Goal: Information Seeking & Learning: Learn about a topic

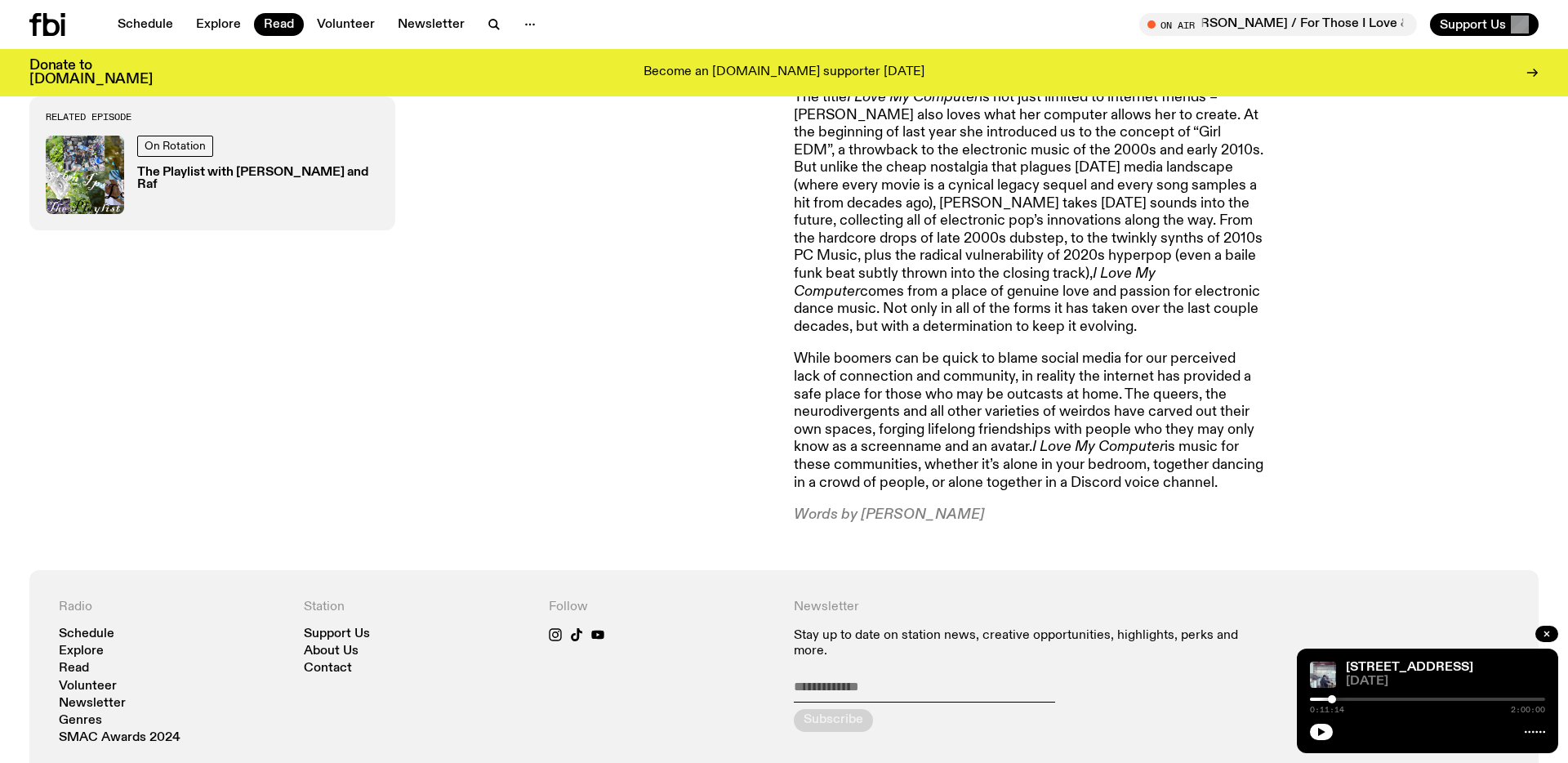
scroll to position [1713, 0]
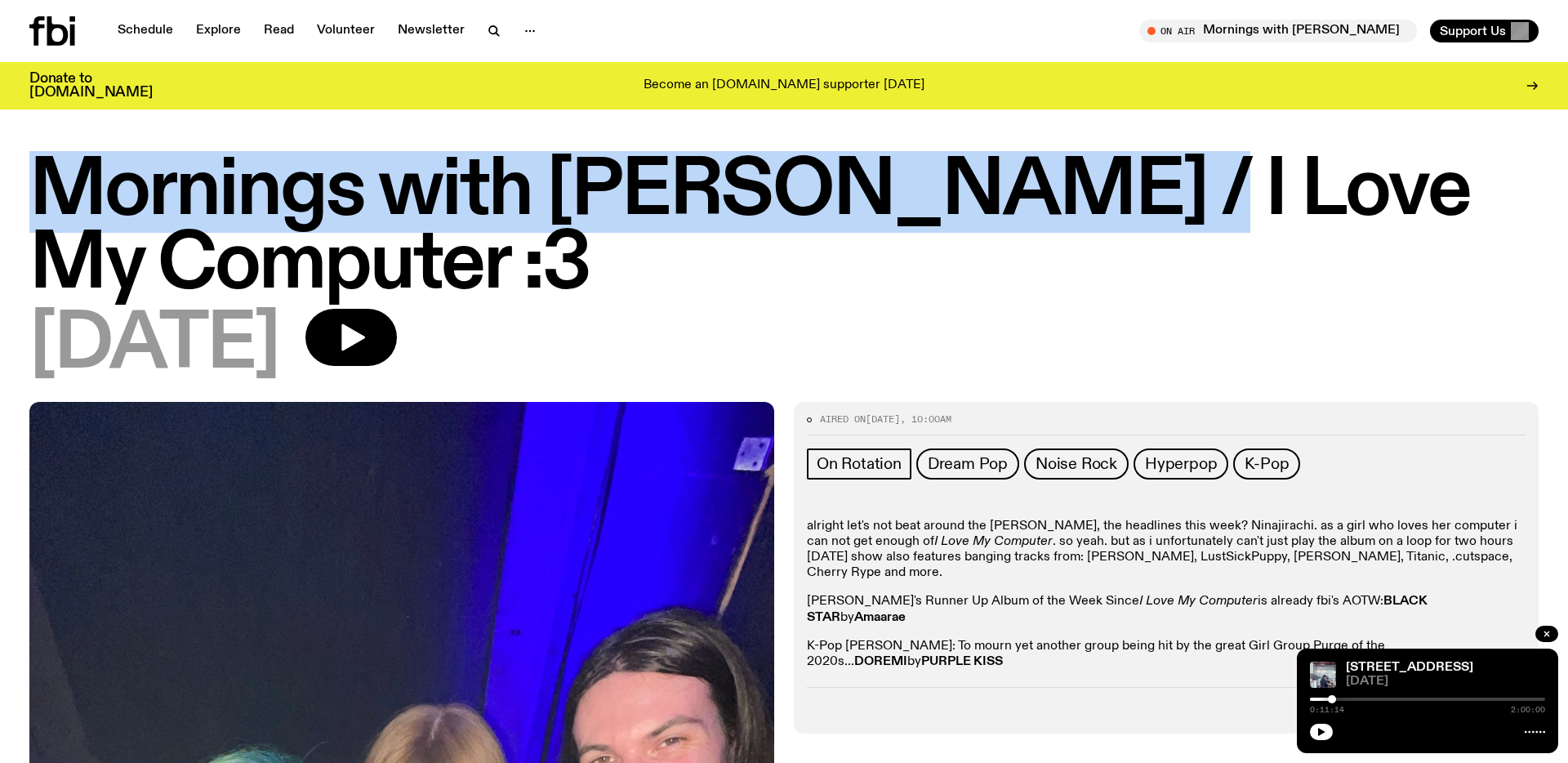
drag, startPoint x: 1096, startPoint y: 186, endPoint x: 40, endPoint y: 223, distance: 1056.6
click at [40, 223] on h1 "Mornings with Jim Kretschmer / I Love My Computer :3" at bounding box center [784, 229] width 1509 height 147
copy h1 "Mornings with Jim Kretschmer"
click at [671, 195] on h1 "Mornings with Jim Kretschmer / I Love My Computer :3" at bounding box center [784, 229] width 1509 height 147
click at [149, 32] on link "Schedule" at bounding box center [145, 31] width 76 height 23
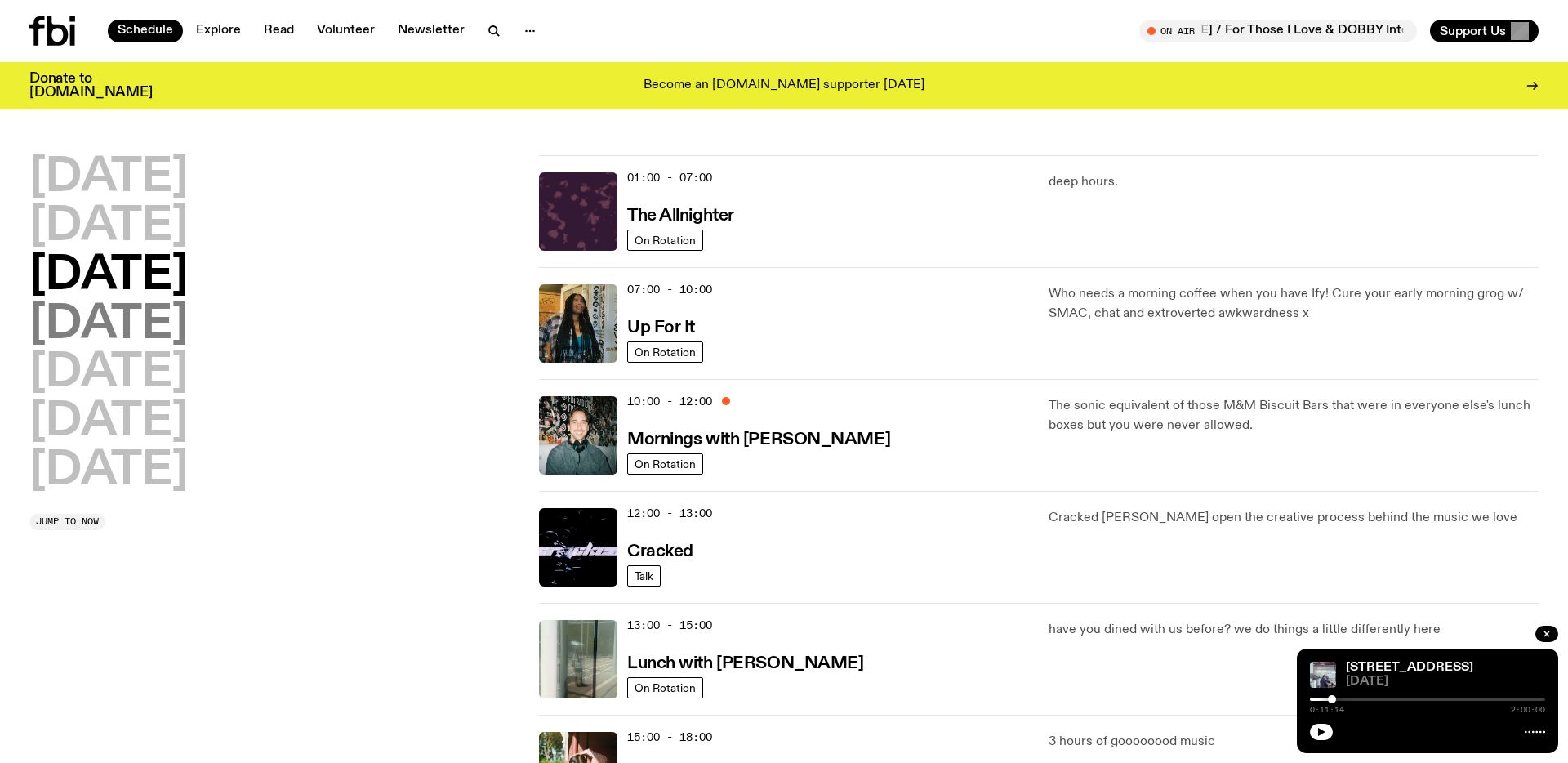
click at [113, 329] on h2 "Thursday" at bounding box center [108, 325] width 158 height 46
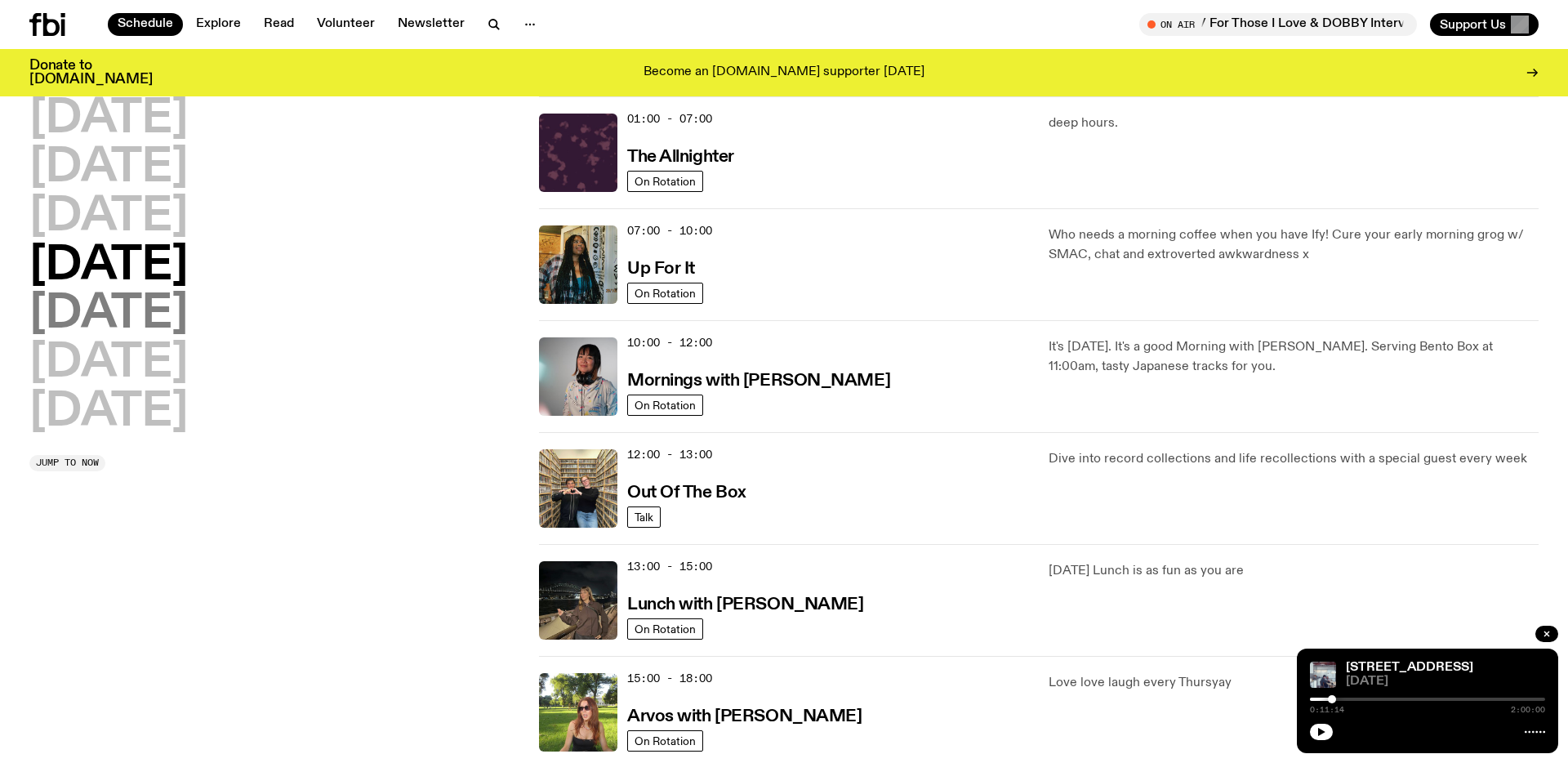
click at [121, 317] on h2 "Friday" at bounding box center [108, 314] width 158 height 46
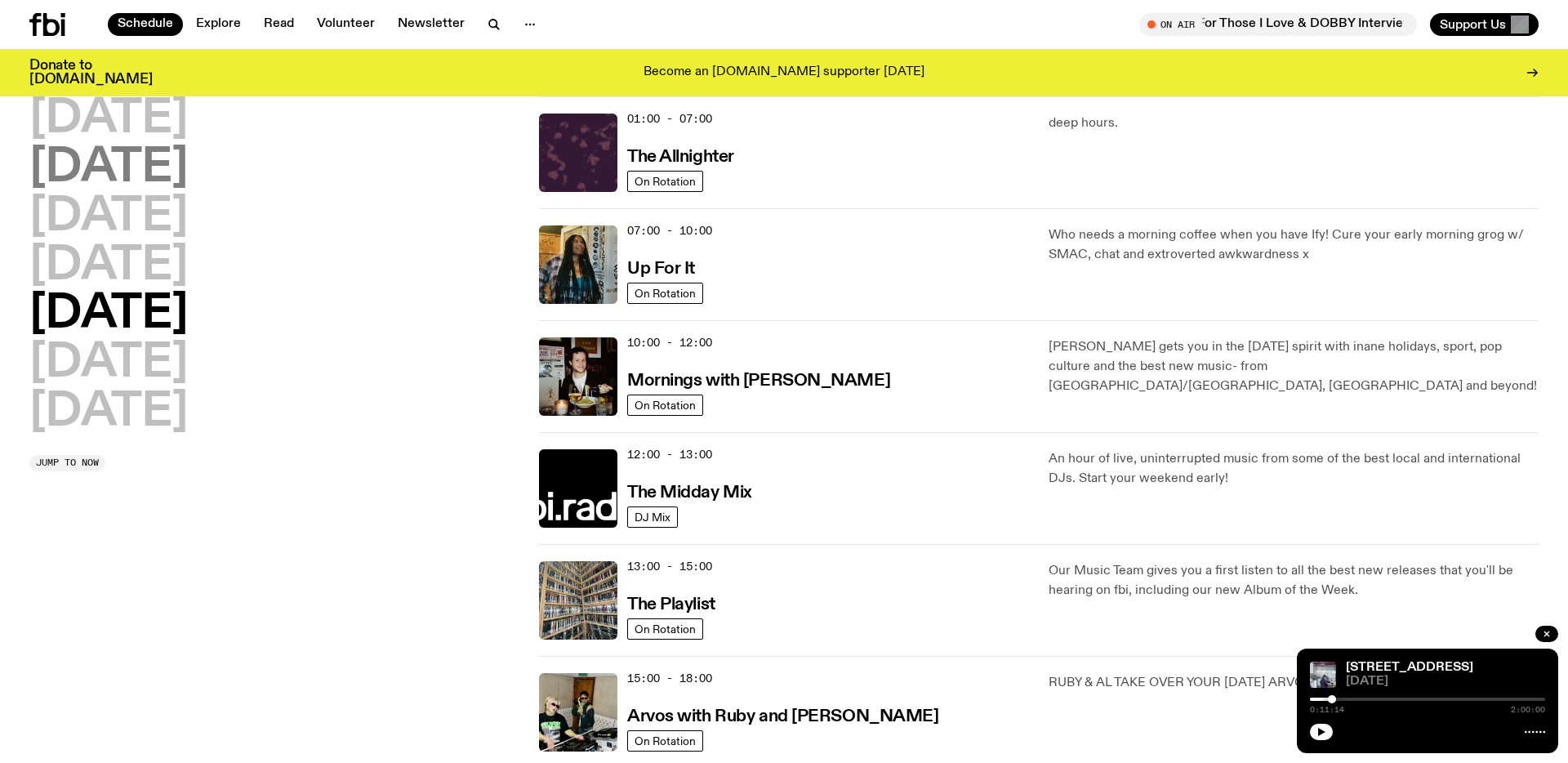
click at [118, 159] on h2 "Tuesday" at bounding box center [108, 168] width 158 height 46
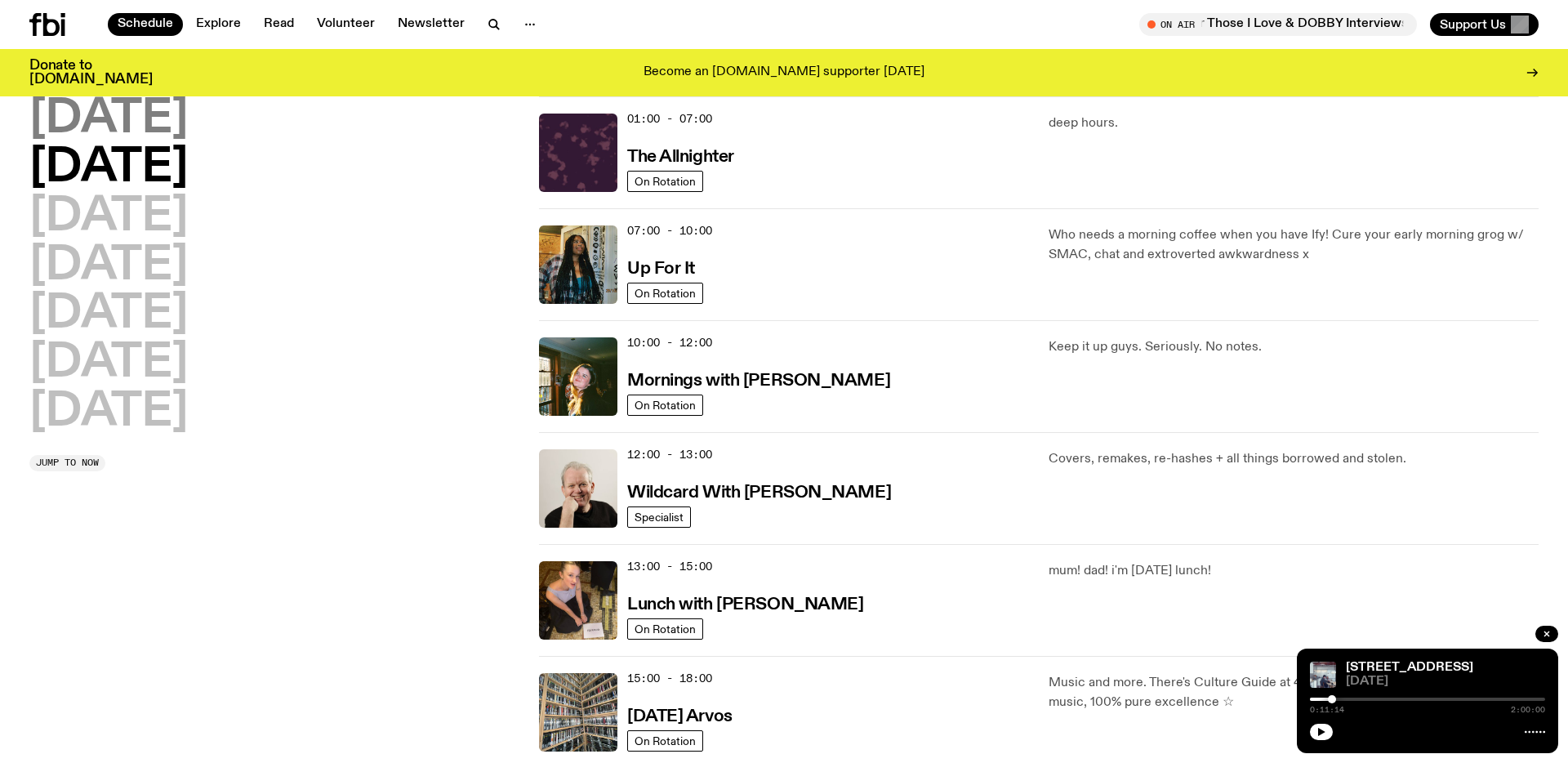
click at [123, 127] on h2 "Monday" at bounding box center [108, 119] width 158 height 46
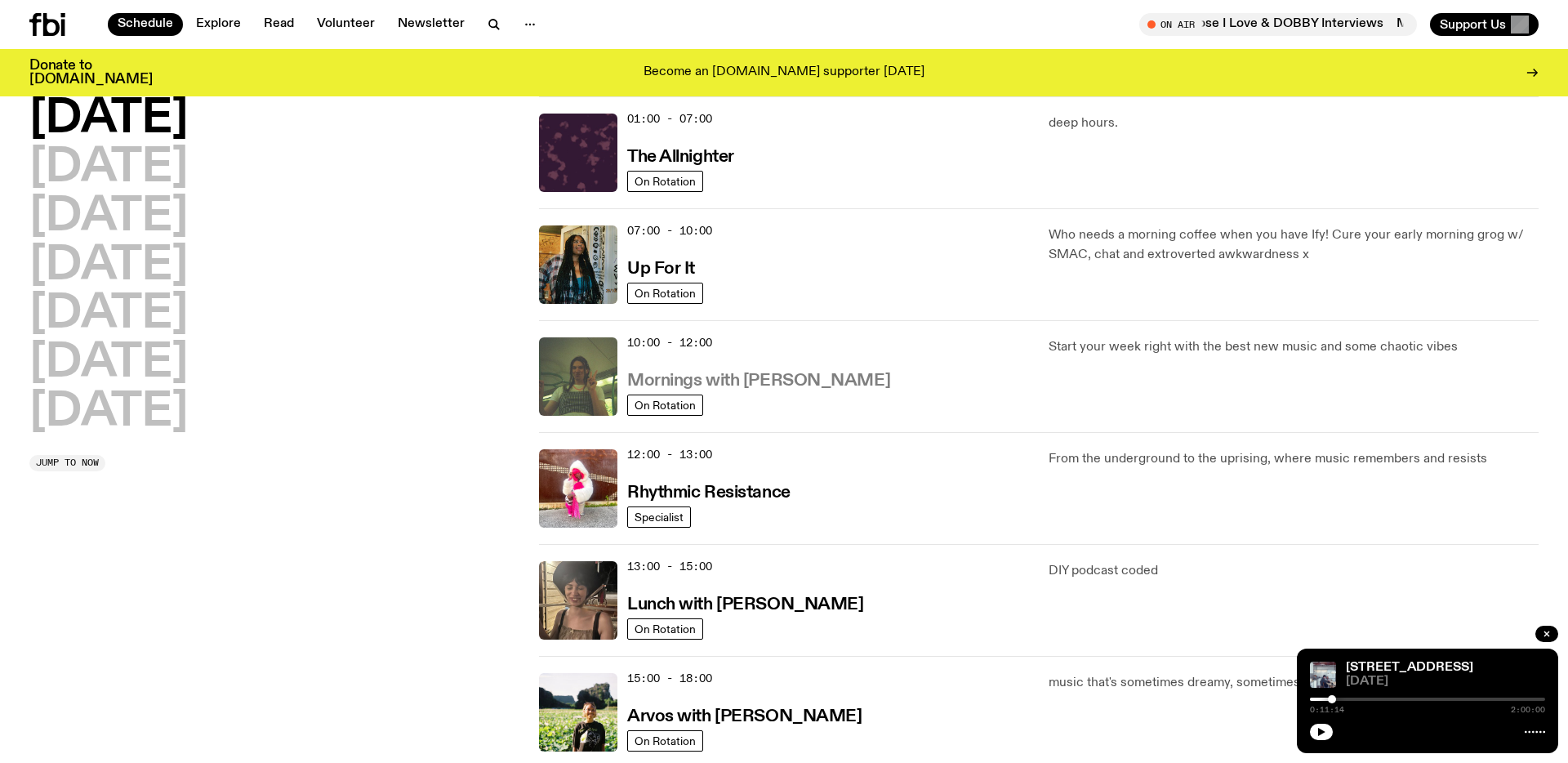
click at [812, 374] on h3 "Mornings with Jim Kretschmer" at bounding box center [758, 381] width 263 height 17
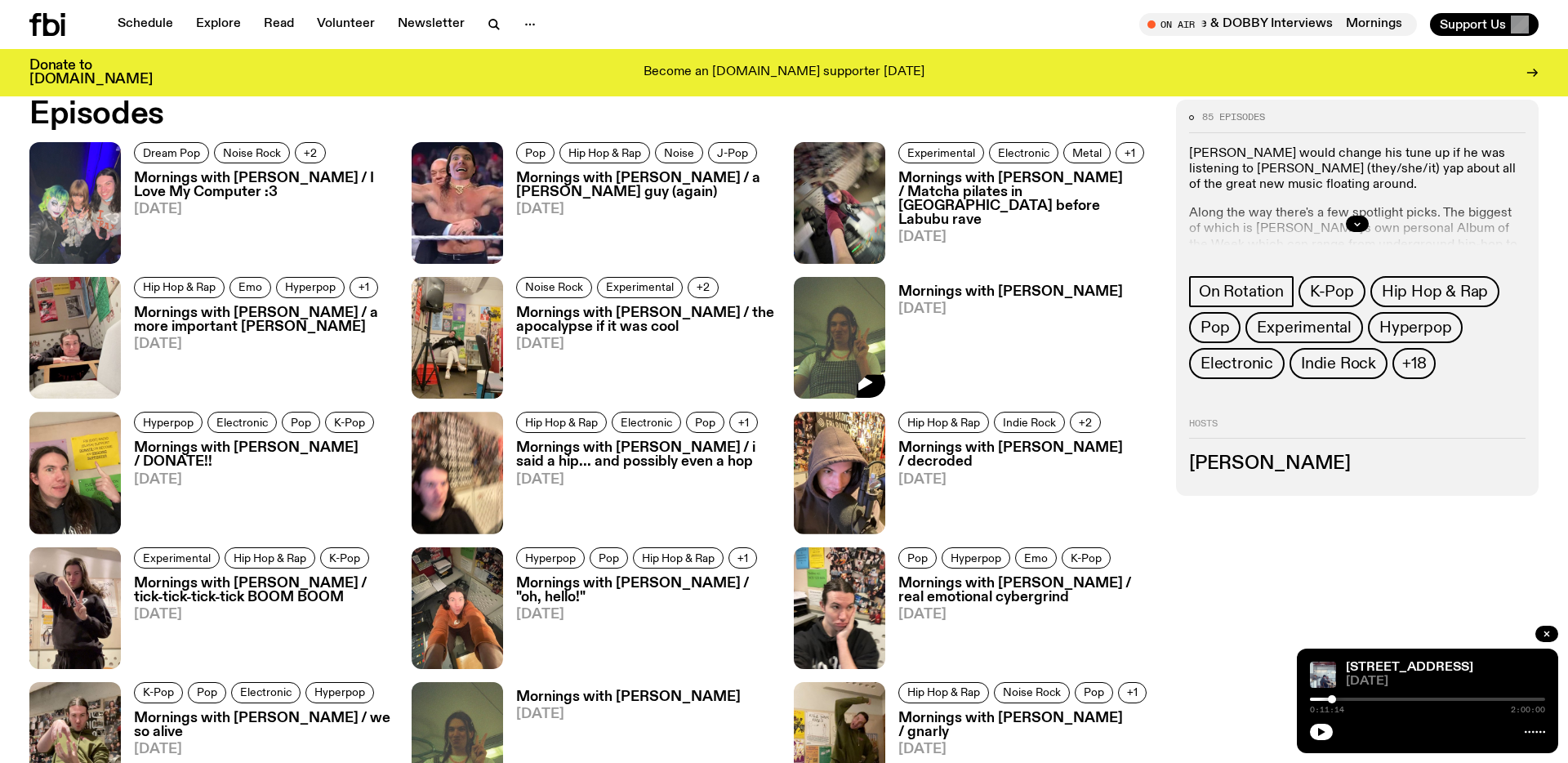
scroll to position [1012, 0]
